Goal: Find specific page/section: Find specific page/section

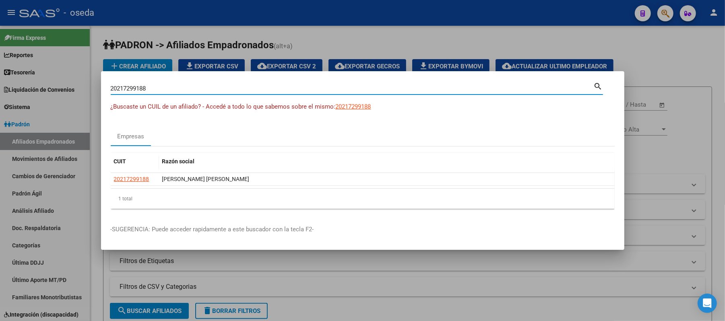
drag, startPoint x: 0, startPoint y: 0, endPoint x: 201, endPoint y: 88, distance: 219.6
click at [201, 88] on input "20217299188" at bounding box center [352, 88] width 483 height 7
type input "[PERSON_NAME]"
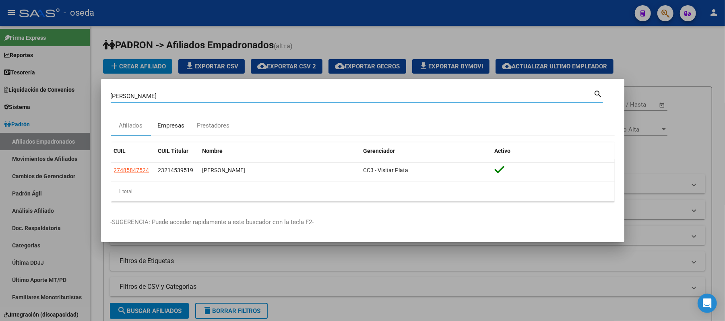
click at [173, 128] on div "Empresas" at bounding box center [170, 125] width 27 height 9
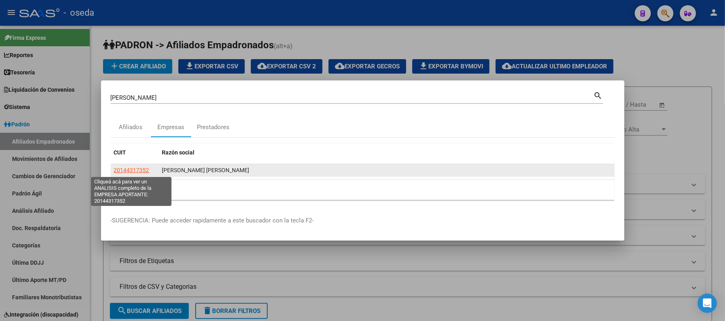
click at [121, 167] on span "20144317352" at bounding box center [131, 170] width 35 height 6
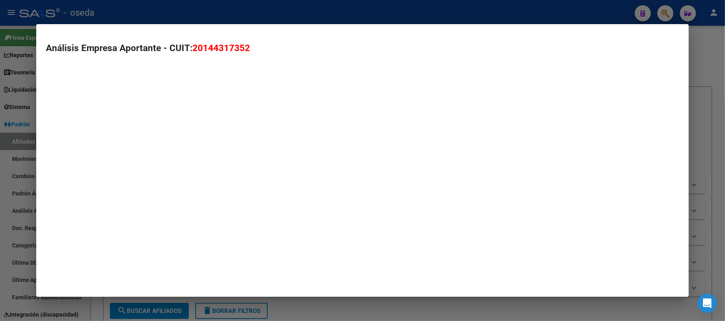
type textarea "20144317352"
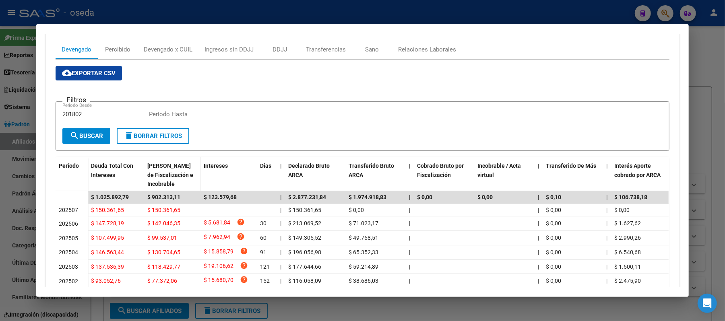
scroll to position [215, 0]
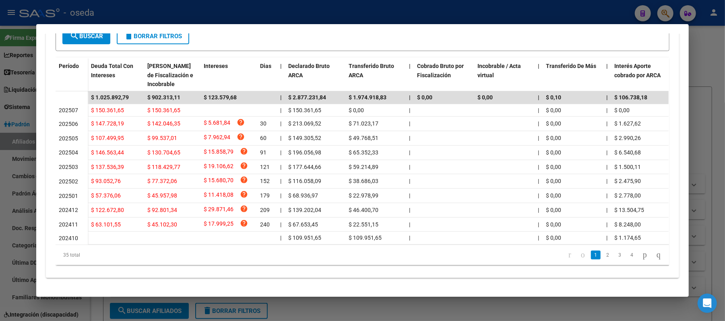
click at [258, 10] on div at bounding box center [362, 160] width 725 height 321
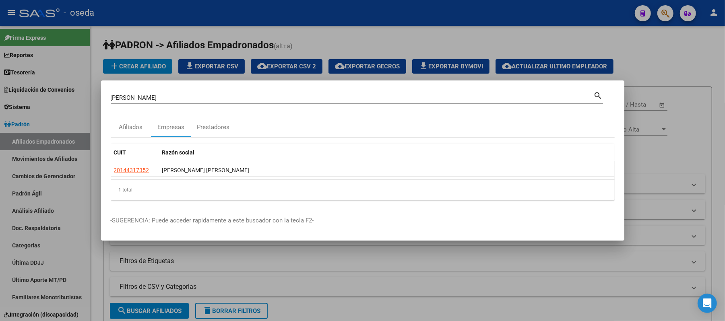
click at [252, 93] on div "[PERSON_NAME] a [PERSON_NAME] (apellido, dni, cuil, nro traspaso, cuit, obra so…" at bounding box center [352, 98] width 483 height 12
click at [247, 101] on div "[PERSON_NAME] a [PERSON_NAME] (apellido, dni, cuil, nro traspaso, cuit, obra so…" at bounding box center [352, 98] width 483 height 12
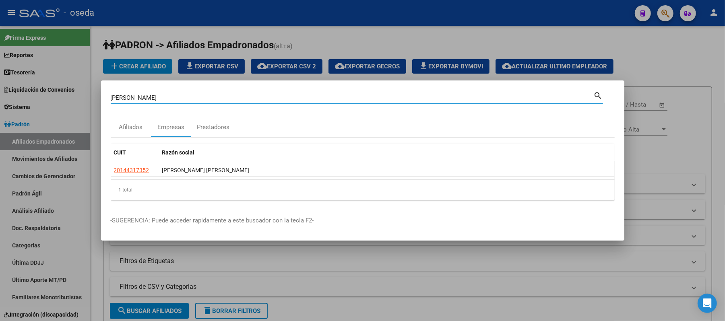
click at [247, 100] on input "[PERSON_NAME]" at bounding box center [352, 97] width 483 height 7
click at [246, 99] on input "[PERSON_NAME]" at bounding box center [352, 97] width 483 height 7
type input "l"
type input "[PERSON_NAME]"
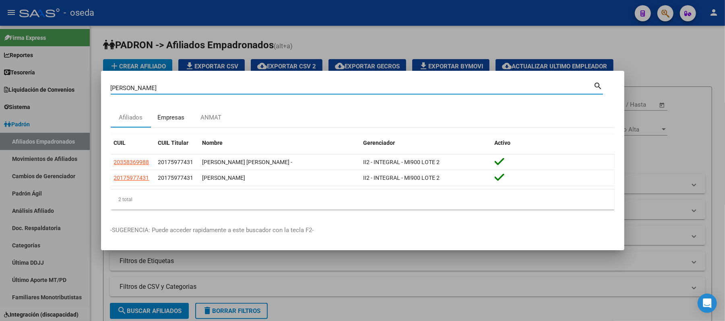
click at [168, 117] on div "Empresas" at bounding box center [170, 117] width 27 height 9
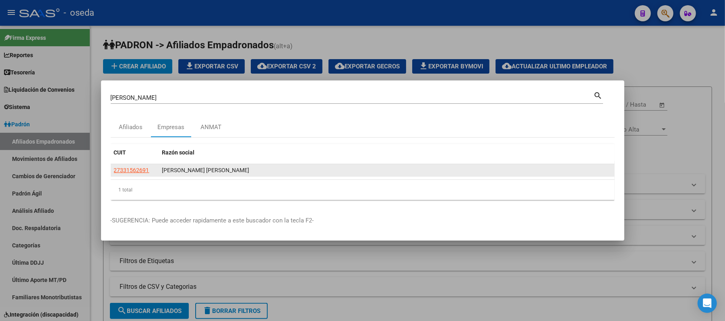
click at [129, 166] on app-link-go-to "27331562691" at bounding box center [131, 170] width 35 height 9
click at [141, 167] on span "27331562691" at bounding box center [131, 170] width 35 height 6
copy span "6"
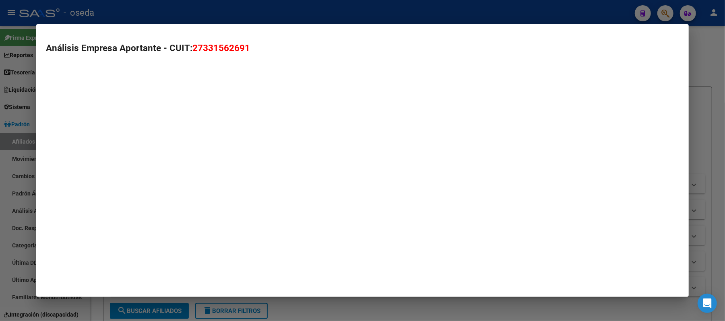
type textarea "27331562691"
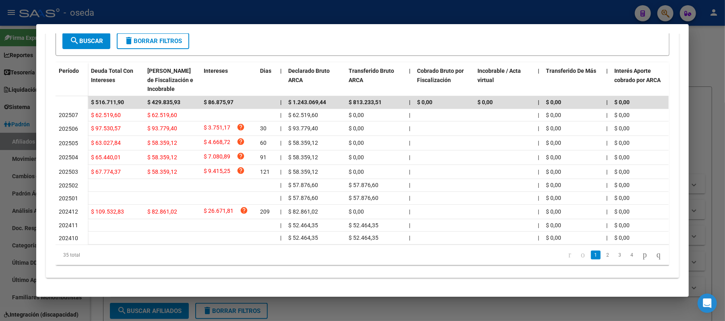
scroll to position [103, 0]
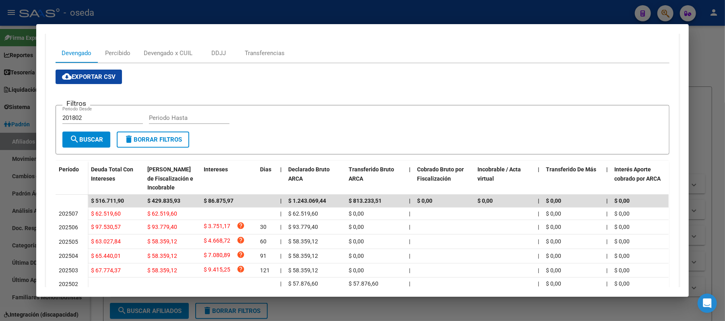
click at [2, 117] on div at bounding box center [362, 160] width 725 height 321
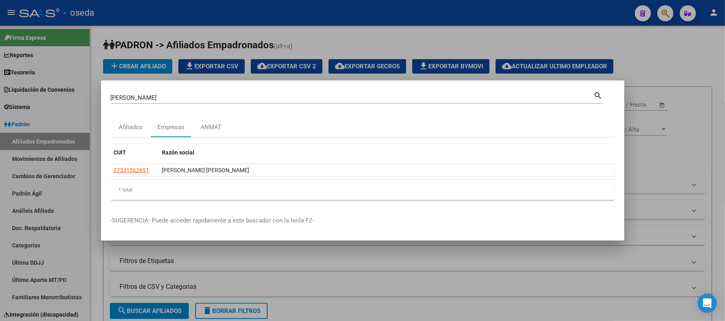
click at [253, 100] on input "[PERSON_NAME]" at bounding box center [352, 97] width 483 height 7
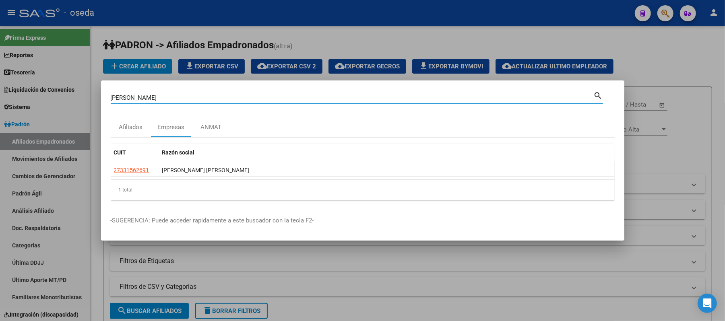
click at [253, 99] on input "[PERSON_NAME]" at bounding box center [352, 97] width 483 height 7
type input "sasim"
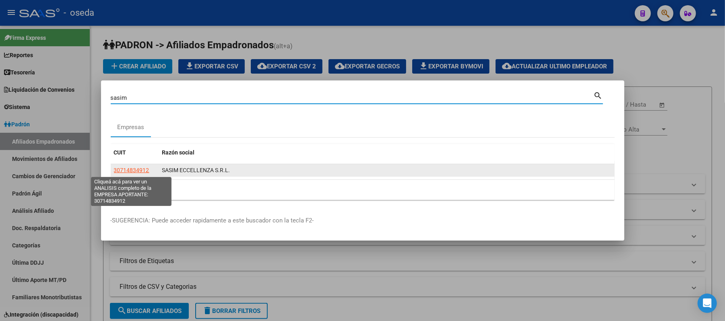
click at [134, 167] on span "30714834912" at bounding box center [131, 170] width 35 height 6
type textarea "30714834912"
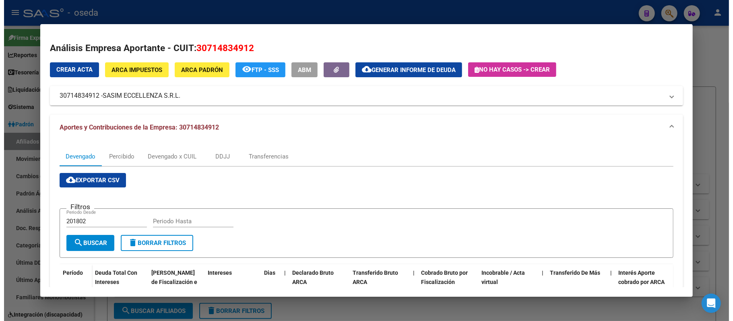
scroll to position [158, 0]
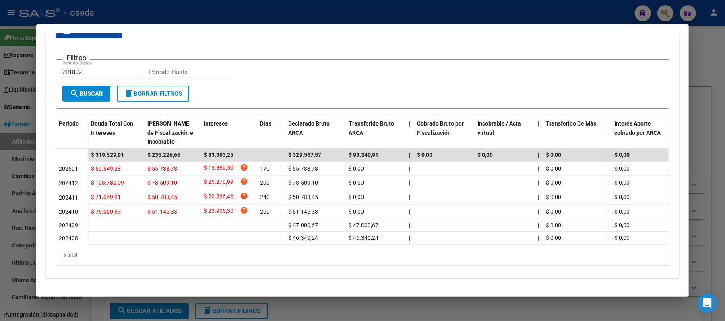
click at [0, 205] on div at bounding box center [362, 160] width 725 height 321
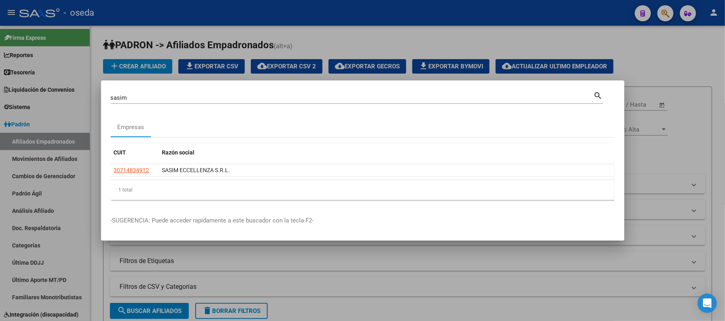
click at [321, 24] on div at bounding box center [362, 160] width 725 height 321
